Goal: Transaction & Acquisition: Purchase product/service

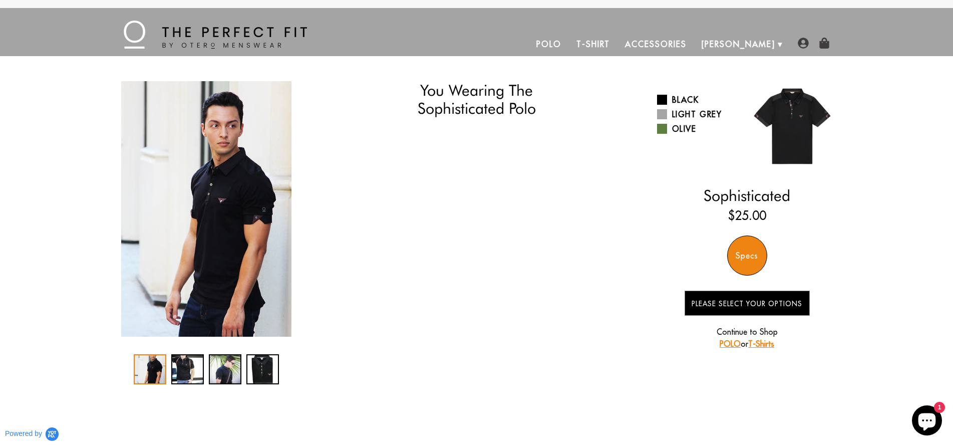
click at [828, 44] on img at bounding box center [824, 43] width 11 height 11
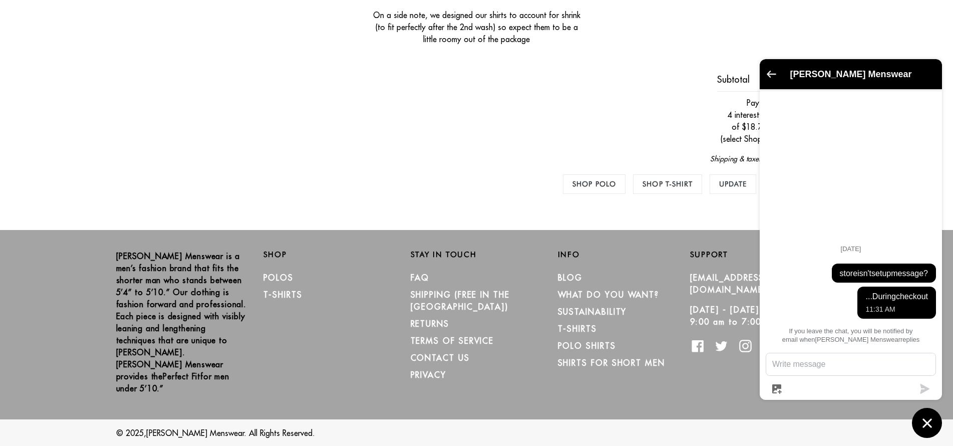
click at [770, 72] on icon "Go back to the main screen" at bounding box center [772, 73] width 10 height 7
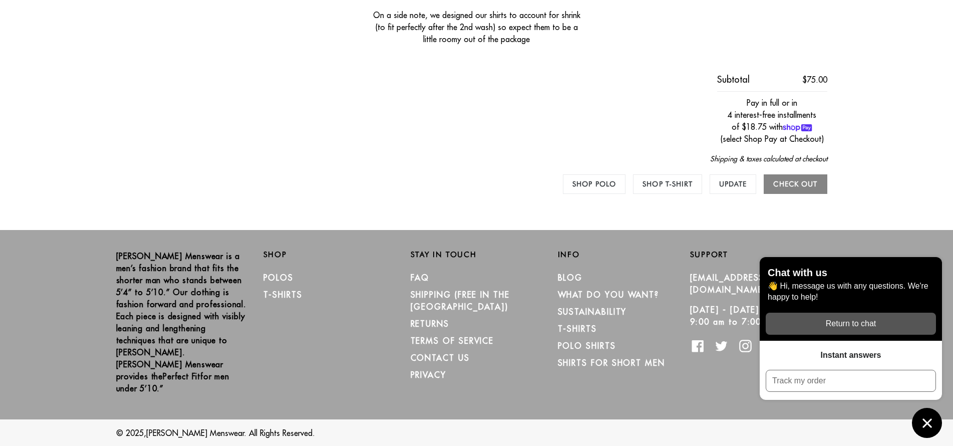
click at [786, 188] on input "Check out" at bounding box center [795, 184] width 63 height 20
